Goal: Information Seeking & Learning: Find specific fact

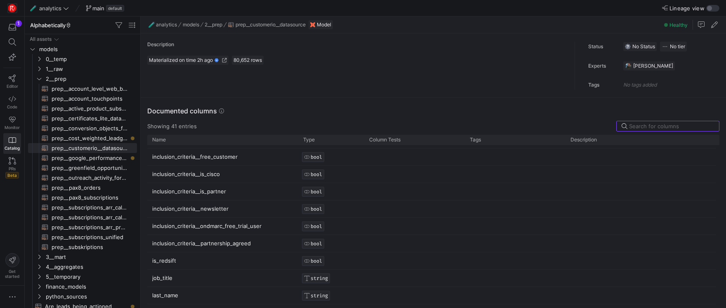
scroll to position [497, 0]
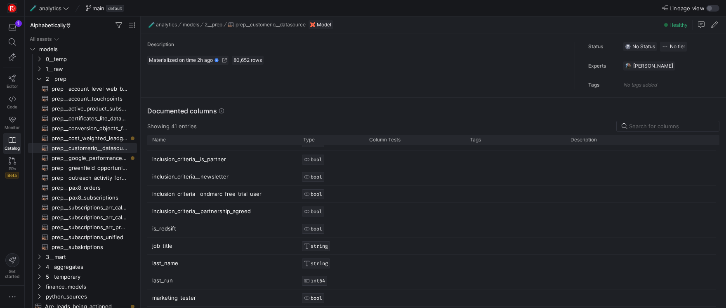
drag, startPoint x: 267, startPoint y: 194, endPoint x: 190, endPoint y: 189, distance: 77.8
click at [190, 189] on p "inclusion_criteria__ondmarc_free_trial_user" at bounding box center [222, 194] width 141 height 16
drag, startPoint x: 153, startPoint y: 194, endPoint x: 230, endPoint y: 190, distance: 77.2
click at [230, 190] on p "inclusion_criteria__ondmarc_free_trial_user" at bounding box center [222, 194] width 141 height 16
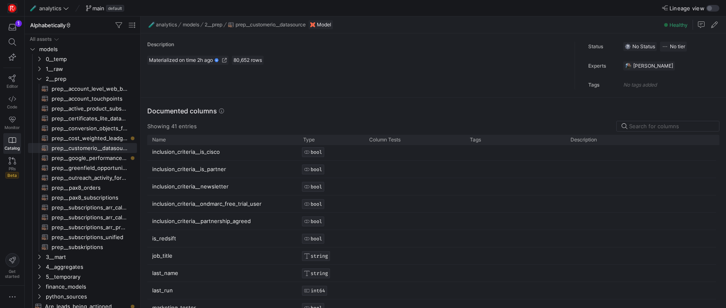
scroll to position [486, 0]
click at [259, 205] on p "inclusion_criteria__ondmarc_free_trial_user" at bounding box center [222, 205] width 141 height 16
drag, startPoint x: 259, startPoint y: 205, endPoint x: 172, endPoint y: 205, distance: 87.9
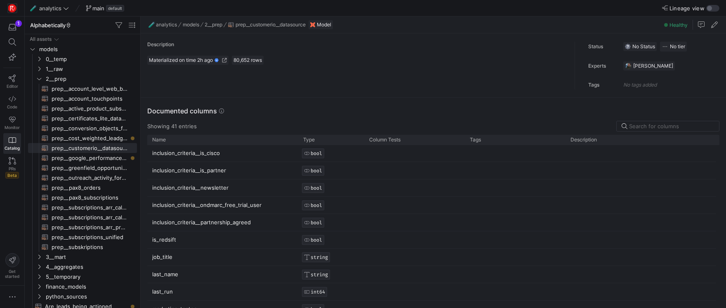
click at [172, 205] on p "inclusion_criteria__ondmarc_free_trial_user" at bounding box center [222, 205] width 141 height 16
drag, startPoint x: 148, startPoint y: 203, endPoint x: 269, endPoint y: 202, distance: 120.9
click at [269, 202] on div "inclusion_criteria__ondmarc_free_trial_user" at bounding box center [222, 205] width 151 height 17
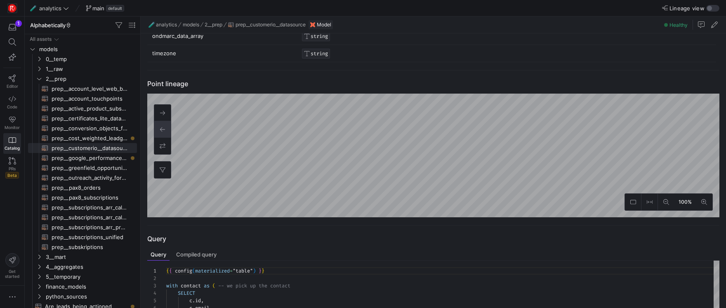
scroll to position [0, 0]
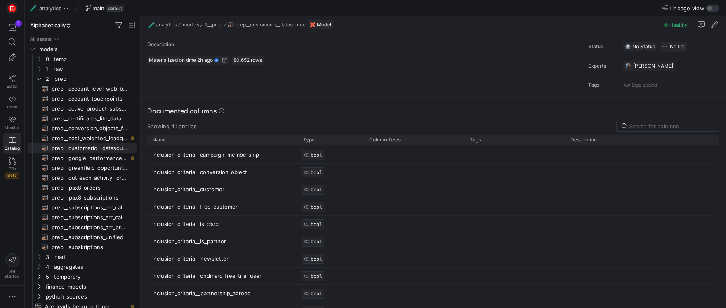
drag, startPoint x: 263, startPoint y: 273, endPoint x: 183, endPoint y: 278, distance: 79.8
click at [193, 278] on p "inclusion_criteria__ondmarc_free_trial_user" at bounding box center [222, 276] width 141 height 16
click at [200, 282] on span "Copy" at bounding box center [228, 281] width 71 height 12
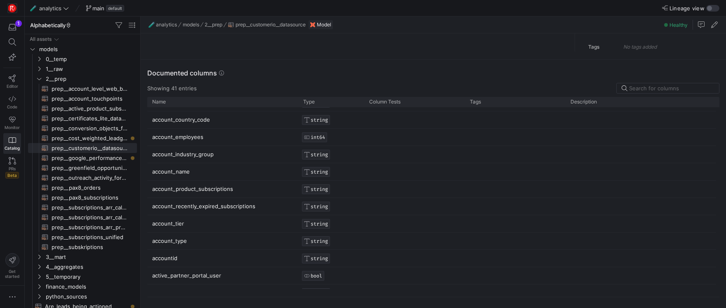
scroll to position [36, 0]
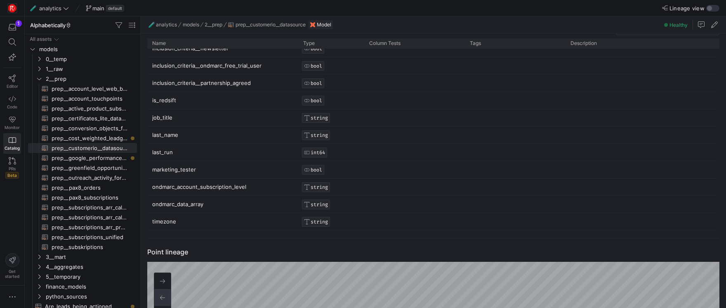
click at [215, 205] on p "ondmarc_data_array" at bounding box center [222, 204] width 141 height 16
click at [182, 206] on p "ondmarc_data_array" at bounding box center [222, 204] width 141 height 16
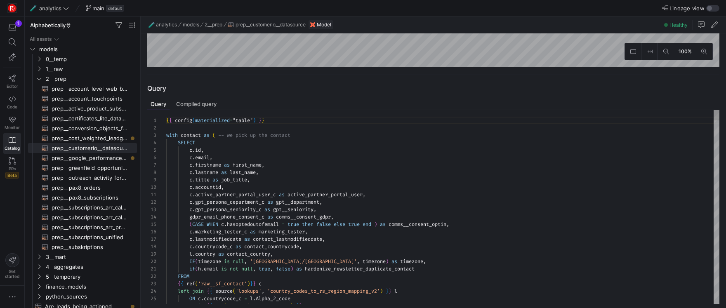
scroll to position [284, 0]
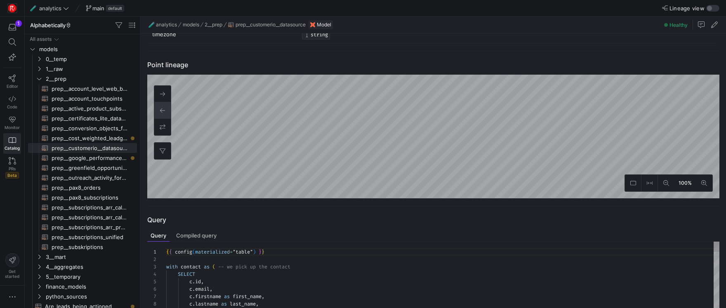
type textarea "{{ config(materialized="table") }} with contact as ( -- we pick up the contact …"
